Goal: Check status: Check status

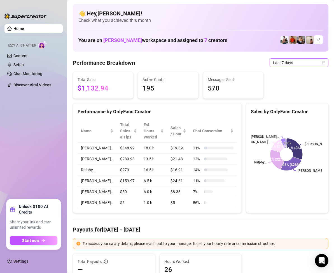
click at [322, 62] on icon "calendar" at bounding box center [323, 62] width 3 height 3
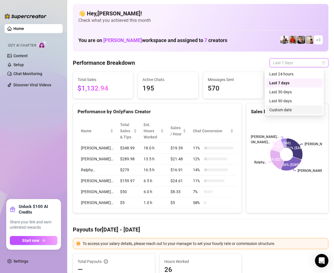
click at [287, 110] on div "Custom date" at bounding box center [294, 110] width 50 height 6
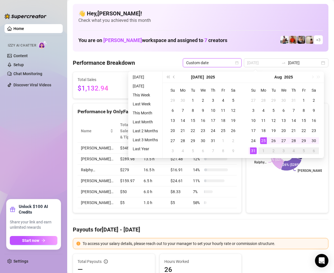
type input "[DATE]"
click at [254, 147] on div "31" at bounding box center [253, 150] width 7 height 7
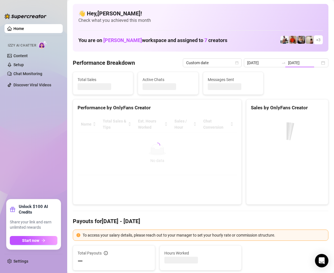
type input "[DATE]"
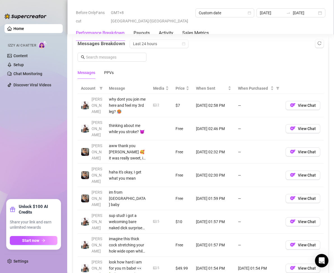
scroll to position [476, 0]
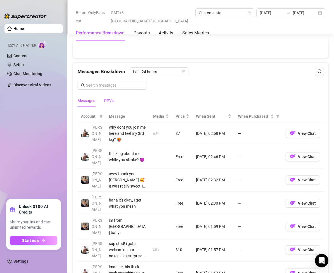
click at [106, 99] on div "PPVs" at bounding box center [109, 100] width 10 height 6
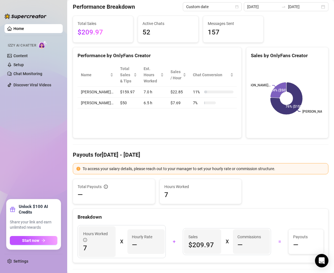
scroll to position [28, 0]
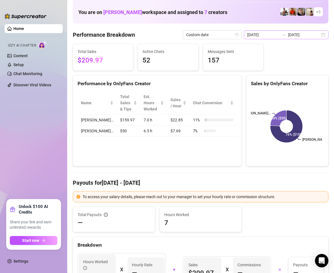
click at [320, 36] on div "[DATE] [DATE]" at bounding box center [286, 34] width 85 height 9
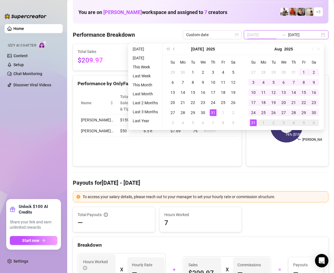
type input "[DATE]"
click at [213, 113] on div "31" at bounding box center [213, 112] width 7 height 7
type input "[DATE]"
click at [253, 122] on div "31" at bounding box center [253, 122] width 7 height 7
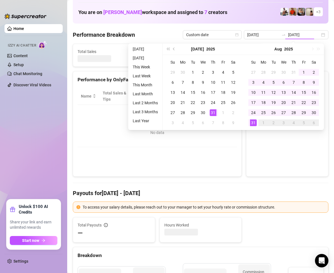
type input "[DATE]"
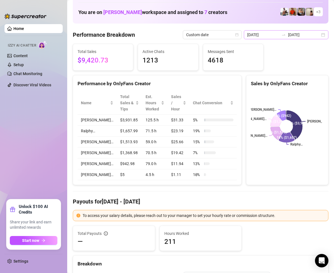
click at [317, 34] on div "[DATE] [DATE]" at bounding box center [286, 34] width 85 height 9
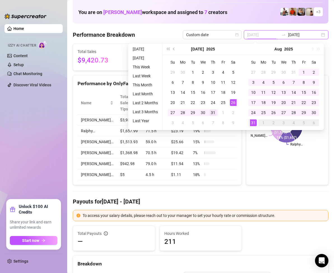
type input "[DATE]"
click at [213, 112] on div "31" at bounding box center [213, 112] width 7 height 7
type input "[DATE]"
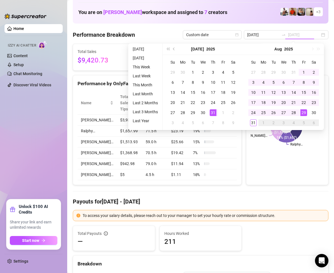
click at [302, 112] on div "29" at bounding box center [304, 112] width 7 height 7
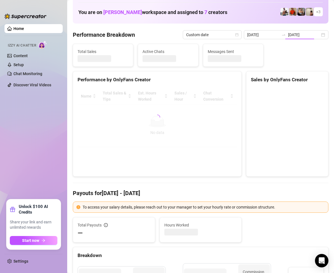
type input "[DATE]"
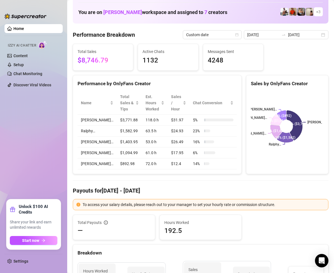
scroll to position [0, 0]
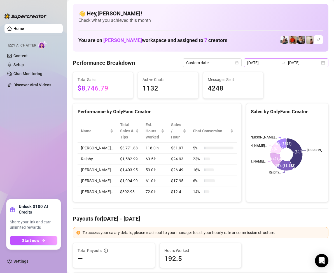
click at [322, 62] on div "[DATE] [DATE]" at bounding box center [286, 62] width 85 height 9
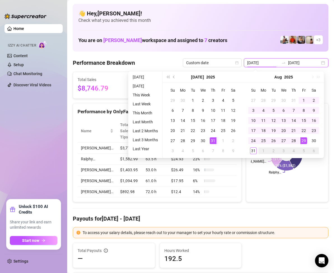
click at [318, 62] on div "[DATE] [DATE]" at bounding box center [286, 62] width 85 height 9
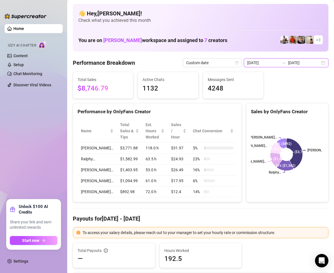
click at [318, 65] on div "[DATE] [DATE]" at bounding box center [286, 62] width 85 height 9
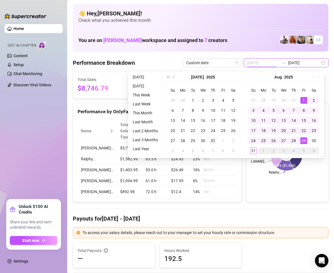
type input "[DATE]"
click at [213, 141] on div "31" at bounding box center [213, 140] width 7 height 7
type input "[DATE]"
click at [314, 139] on div "30" at bounding box center [314, 140] width 7 height 7
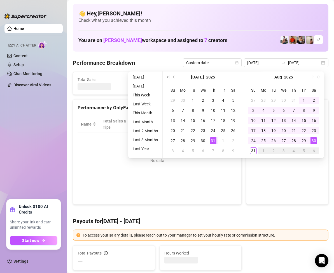
type input "[DATE]"
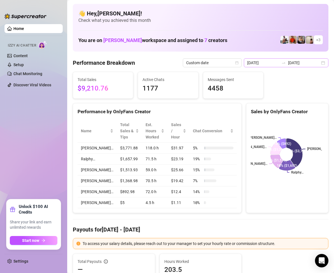
click at [319, 63] on div "[DATE] [DATE]" at bounding box center [286, 62] width 85 height 9
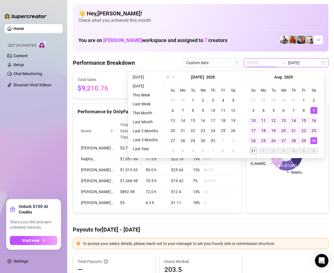
type input "[DATE]"
click at [211, 140] on div "31" at bounding box center [213, 140] width 7 height 7
type input "[DATE]"
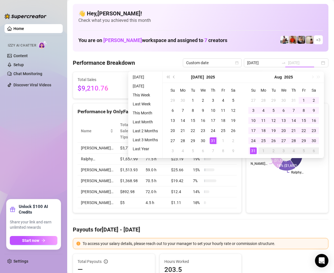
click at [253, 150] on div "31" at bounding box center [253, 150] width 7 height 7
type input "[DATE]"
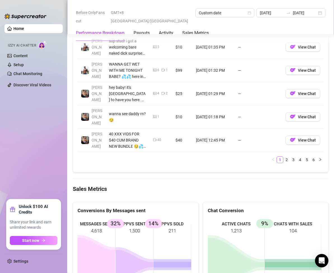
scroll to position [560, 0]
